Goal: Transaction & Acquisition: Download file/media

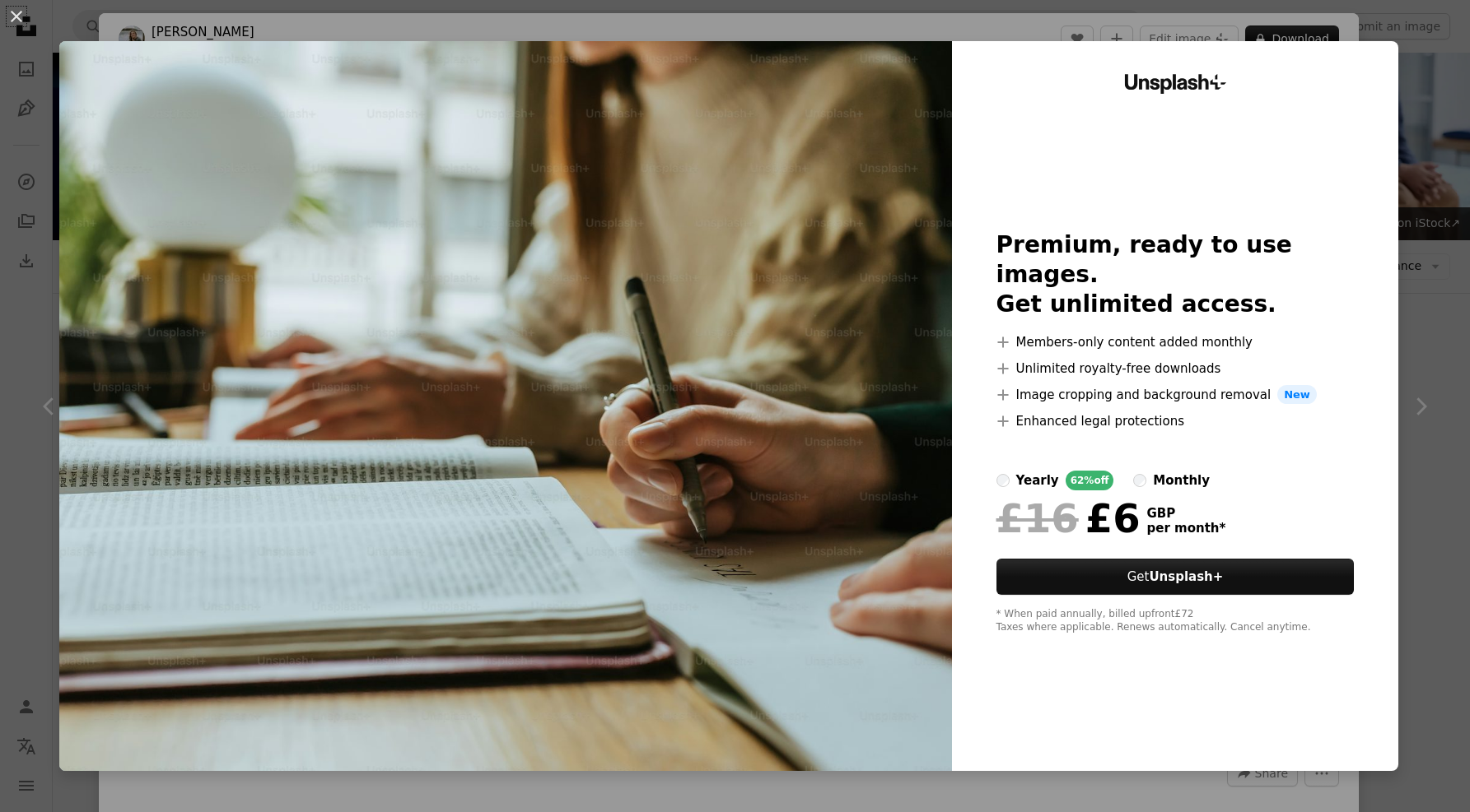
scroll to position [751, 0]
click at [1437, 161] on div "An X shape Unsplash+ Premium, ready to use images. Get unlimited access. A plus…" at bounding box center [735, 406] width 1470 height 812
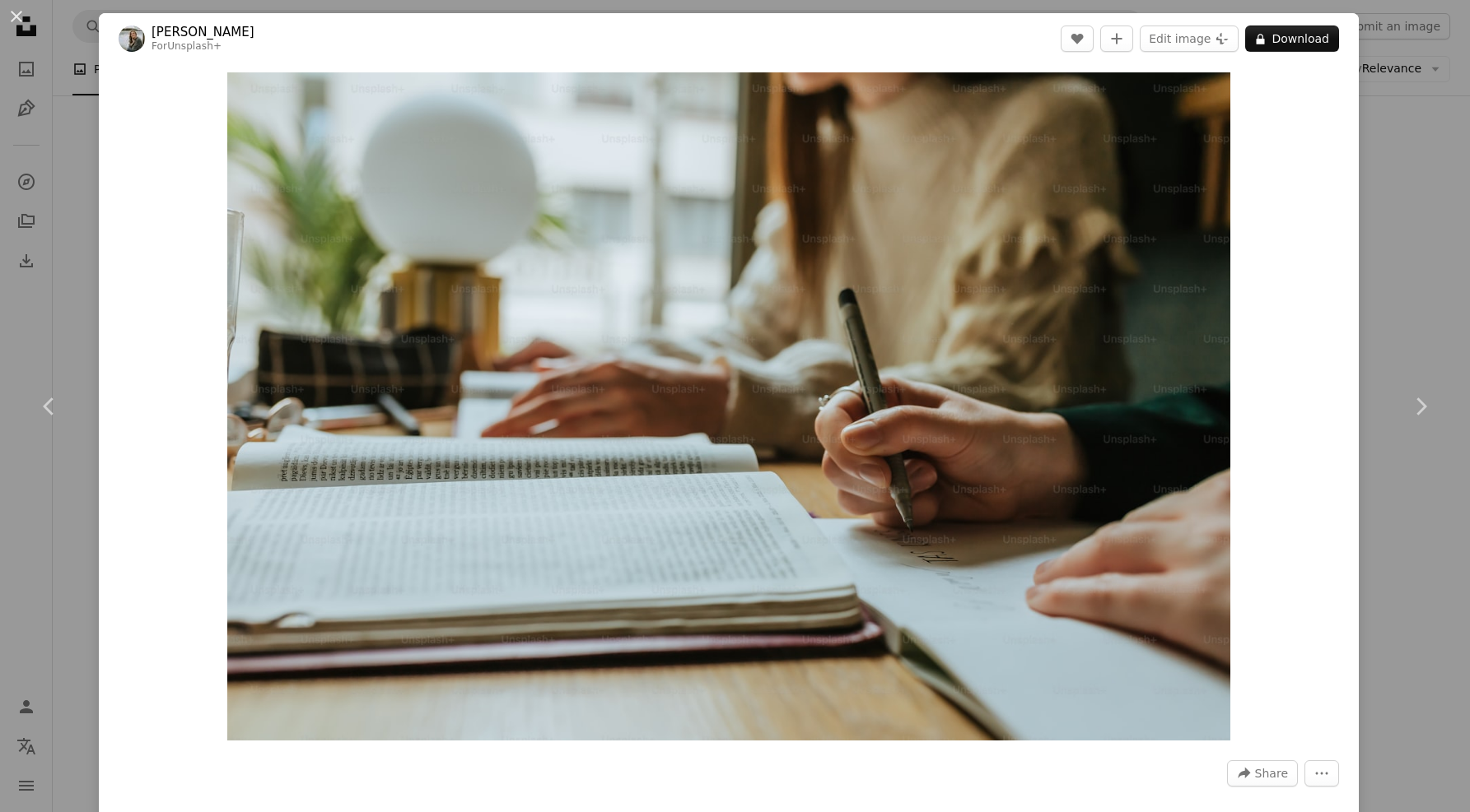
click at [1434, 156] on div "An X shape Chevron left Chevron right [PERSON_NAME] For Unsplash+ A heart A plu…" at bounding box center [735, 406] width 1470 height 812
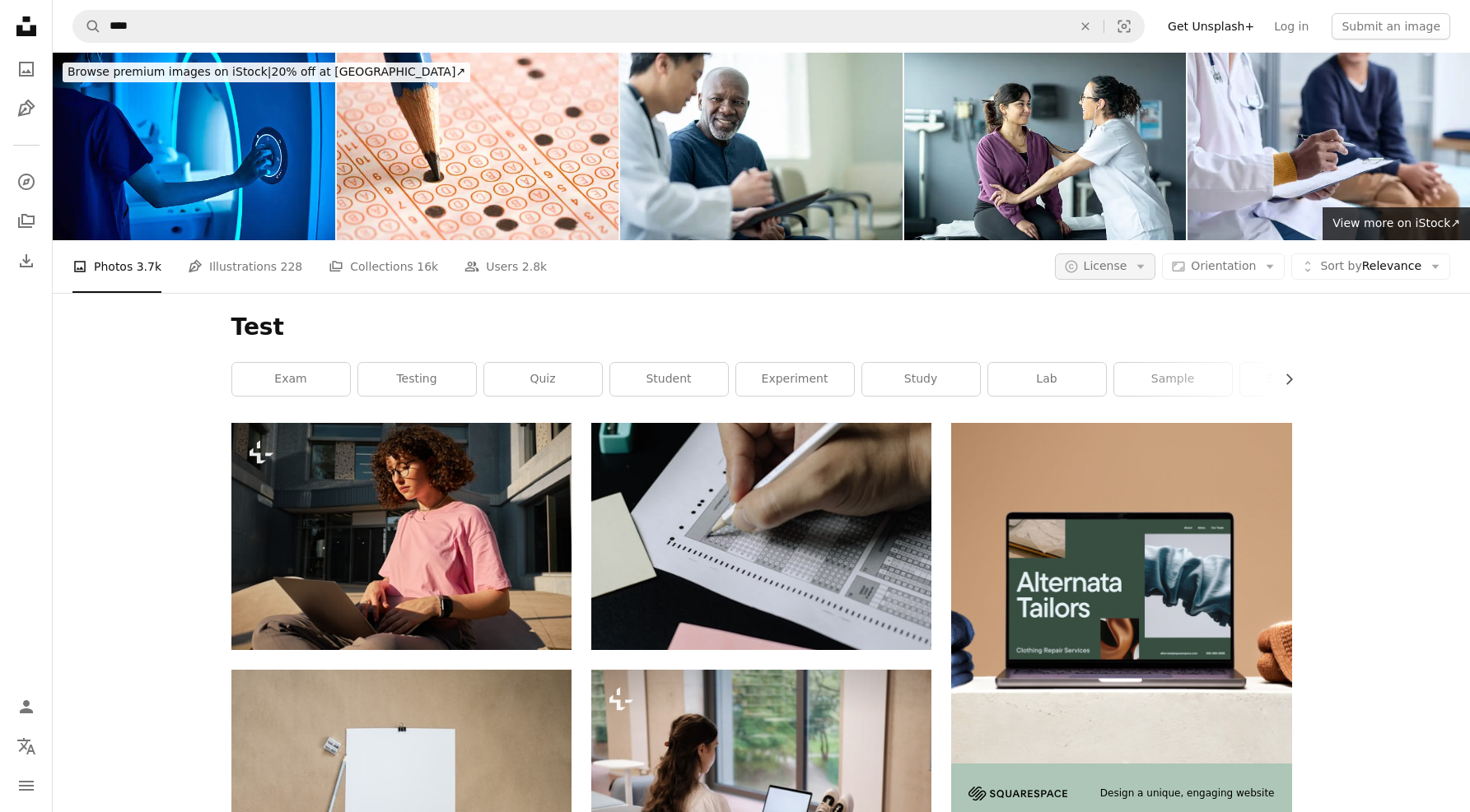
click at [1136, 273] on button "A copyright icon © License Arrow down" at bounding box center [1105, 267] width 101 height 27
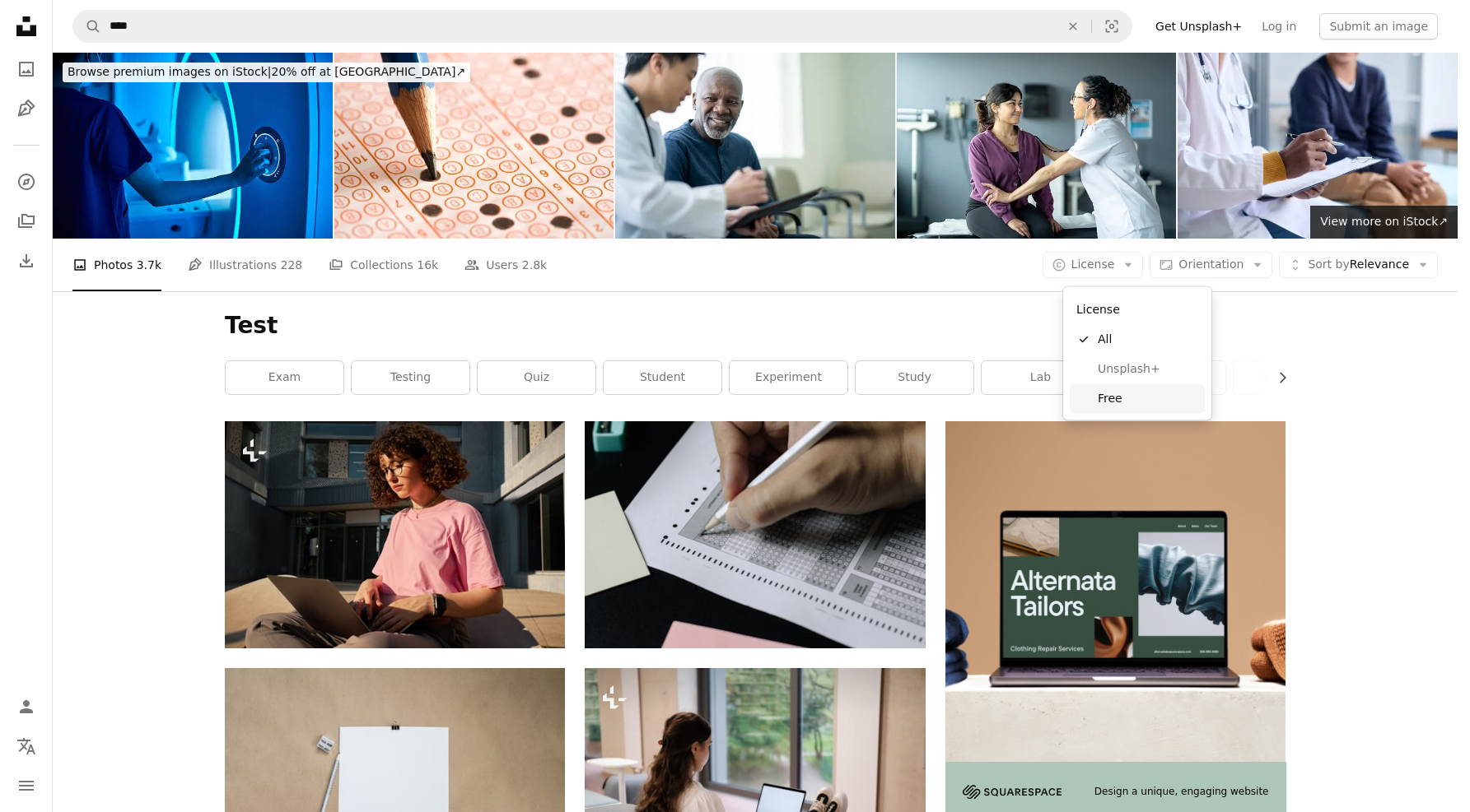
click at [1120, 402] on span "Free" at bounding box center [1147, 399] width 100 height 17
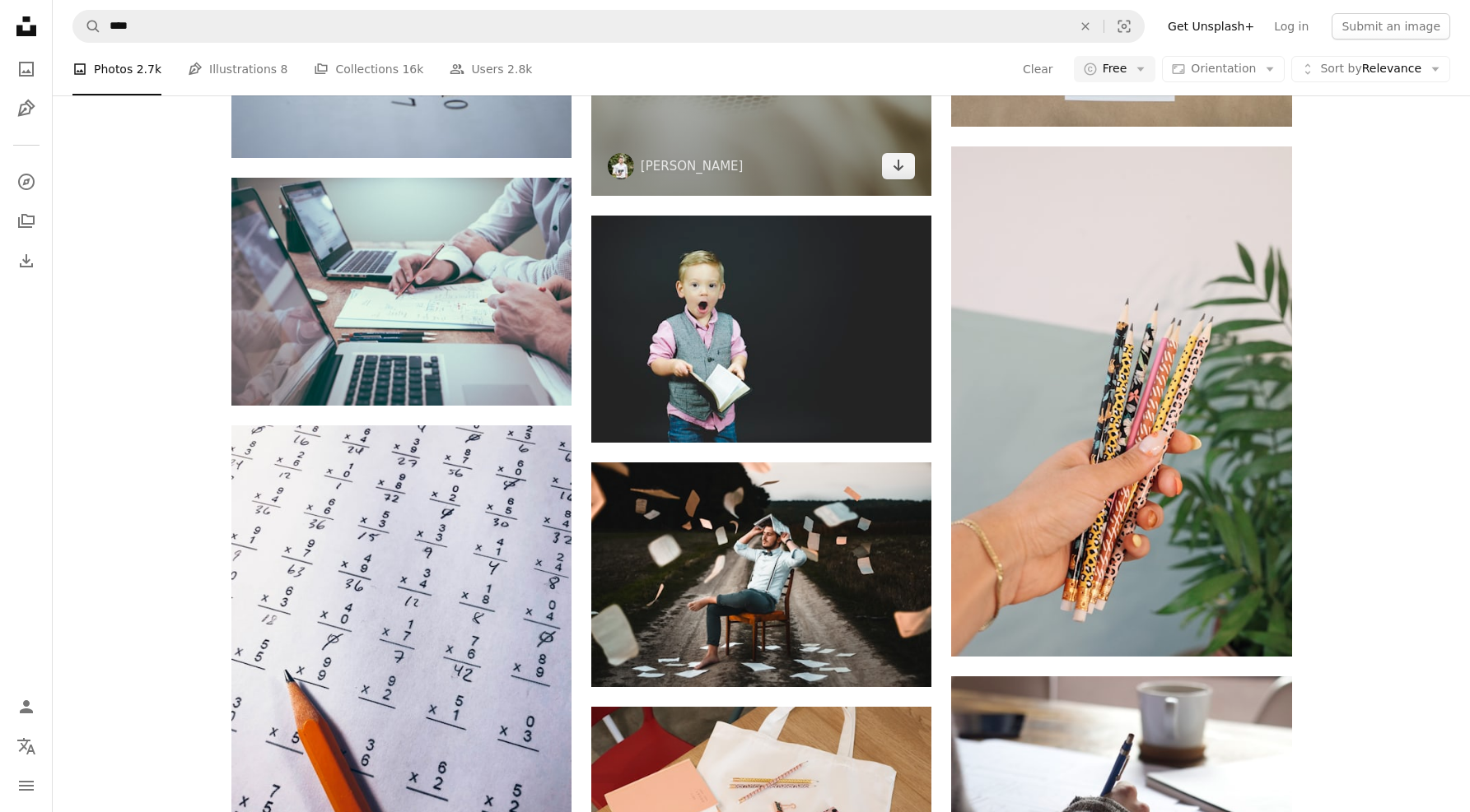
scroll to position [988, 0]
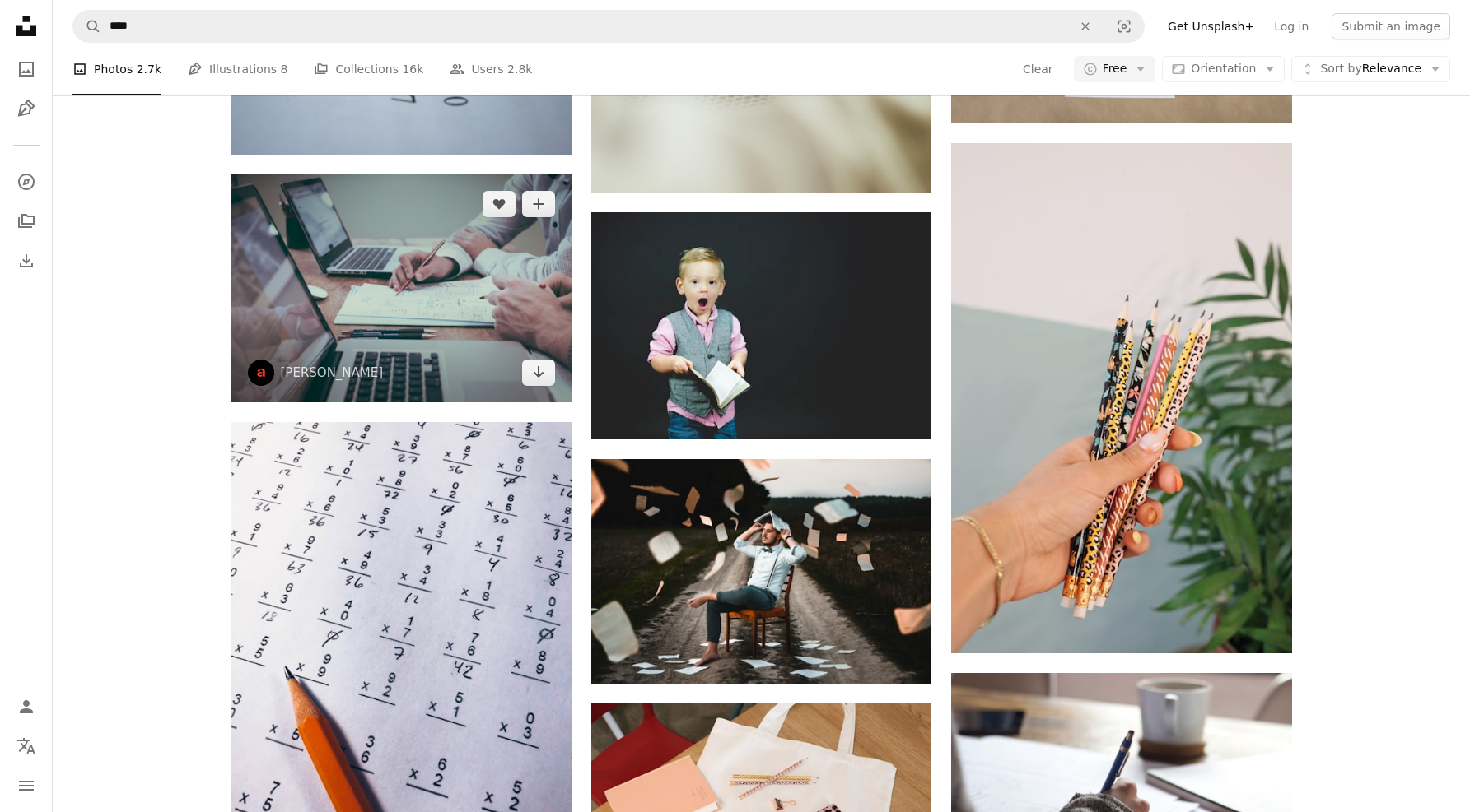
click at [486, 346] on img at bounding box center [401, 288] width 340 height 227
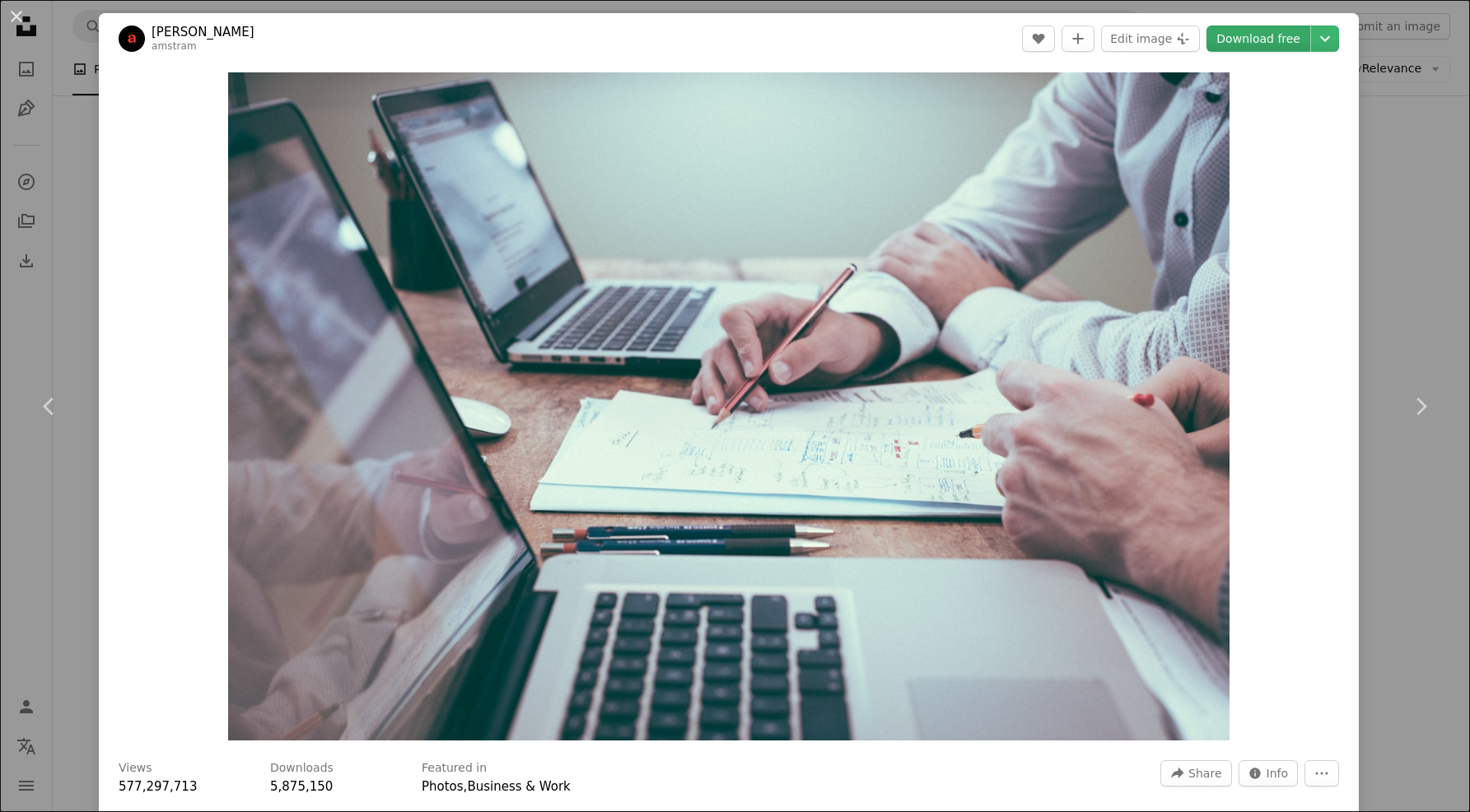
click at [1271, 38] on link "Download free" at bounding box center [1257, 39] width 104 height 27
